Goal: Find specific page/section: Find specific page/section

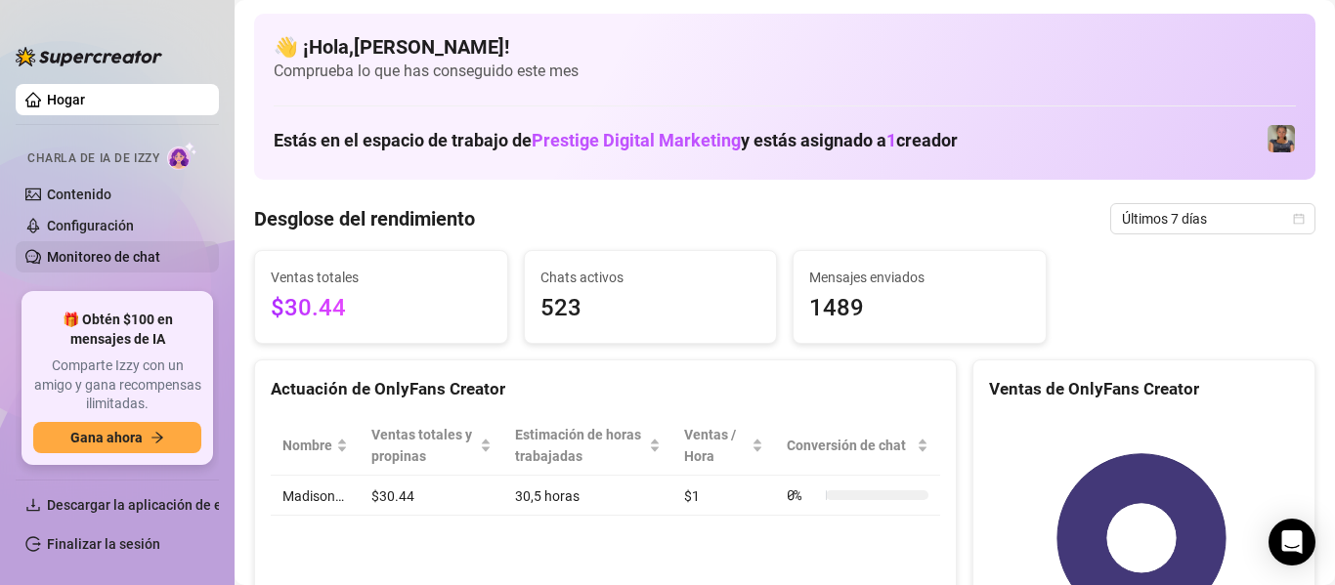
click at [149, 265] on link "Monitoreo de chat" at bounding box center [103, 257] width 113 height 16
